Goal: Find specific page/section: Find specific page/section

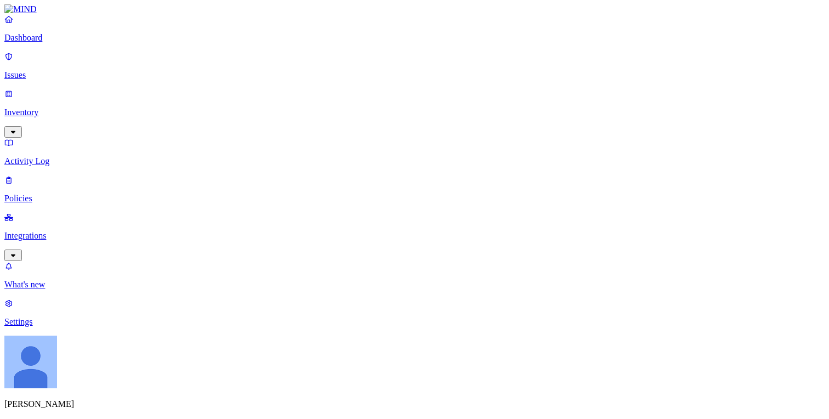
click at [44, 231] on p "Integrations" at bounding box center [414, 236] width 821 height 10
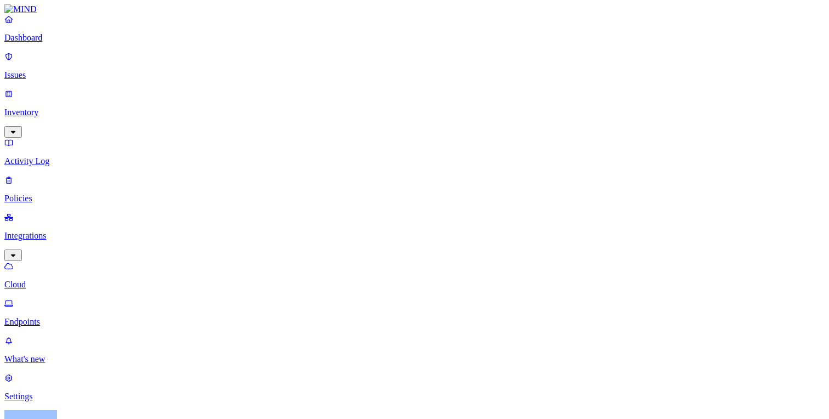
click at [51, 317] on p "Endpoints" at bounding box center [414, 322] width 821 height 10
